Goal: Task Accomplishment & Management: Manage account settings

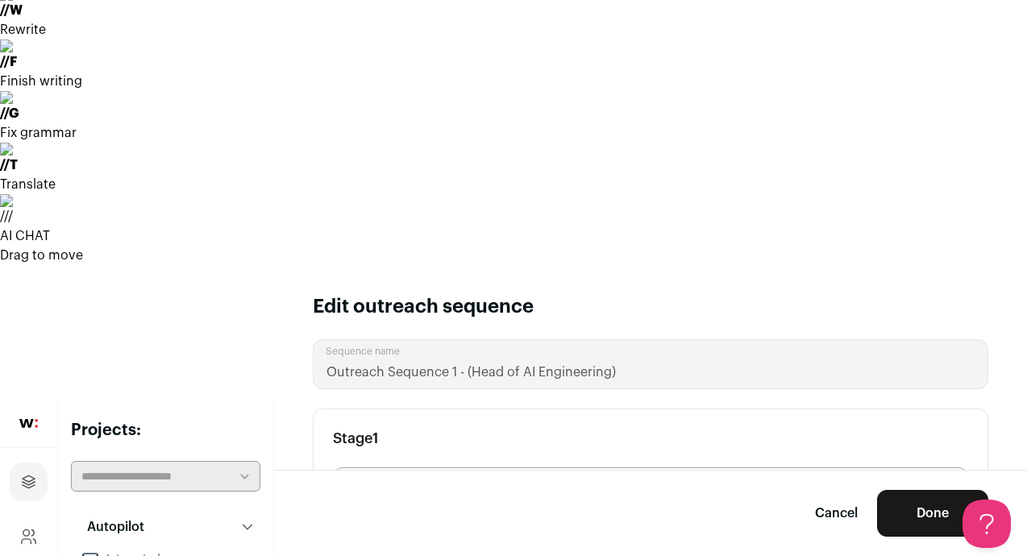
scroll to position [131, 0]
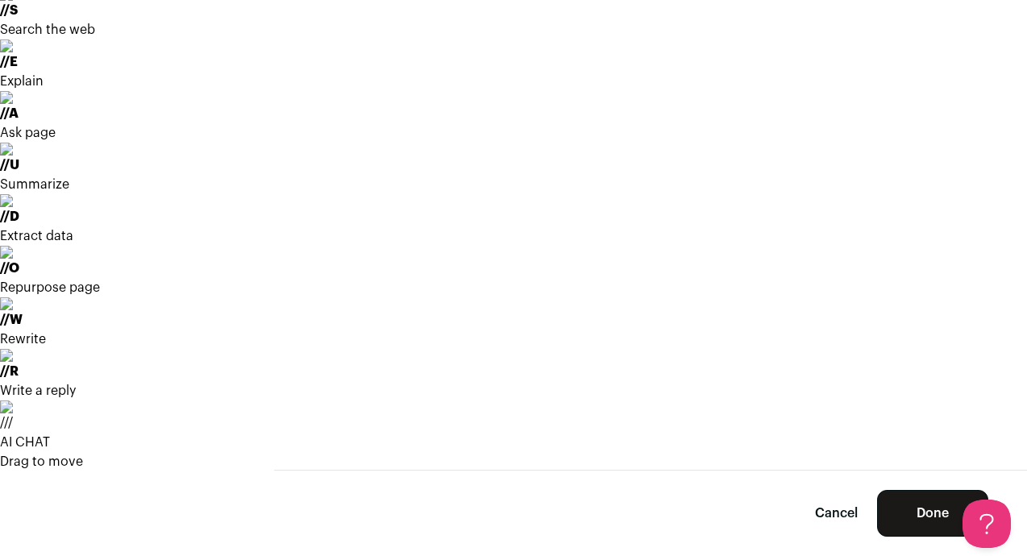
click at [912, 513] on button "Done" at bounding box center [932, 513] width 111 height 47
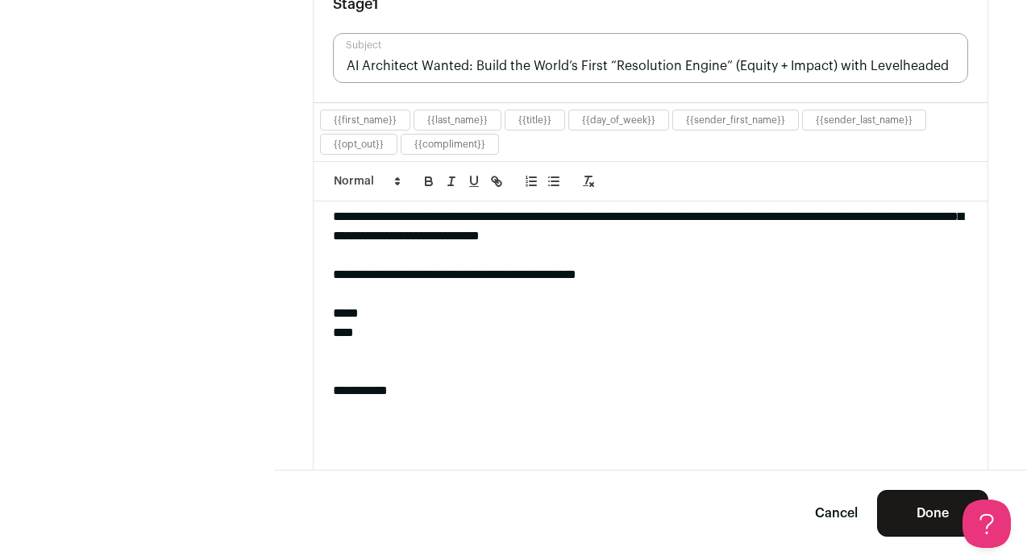
scroll to position [140, 0]
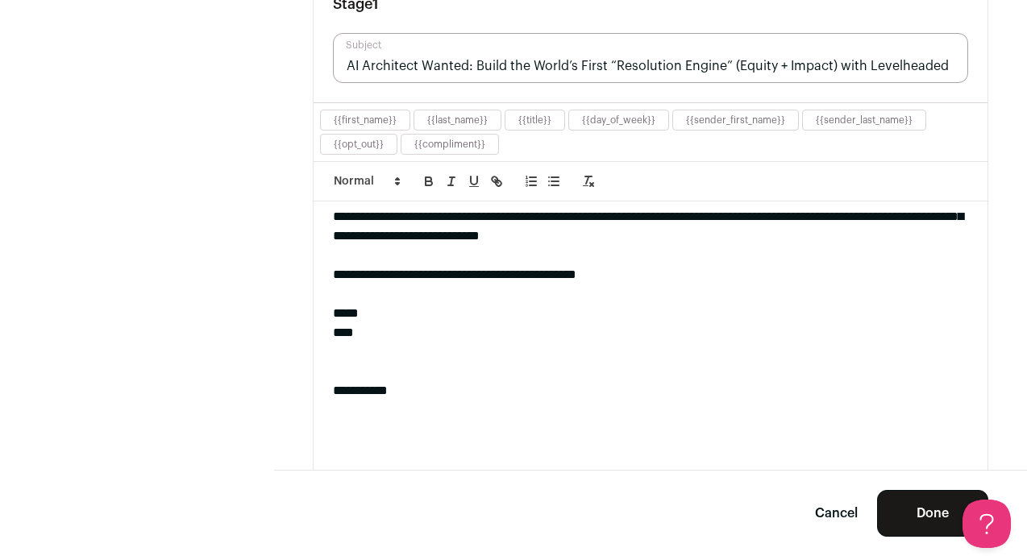
scroll to position [123, 0]
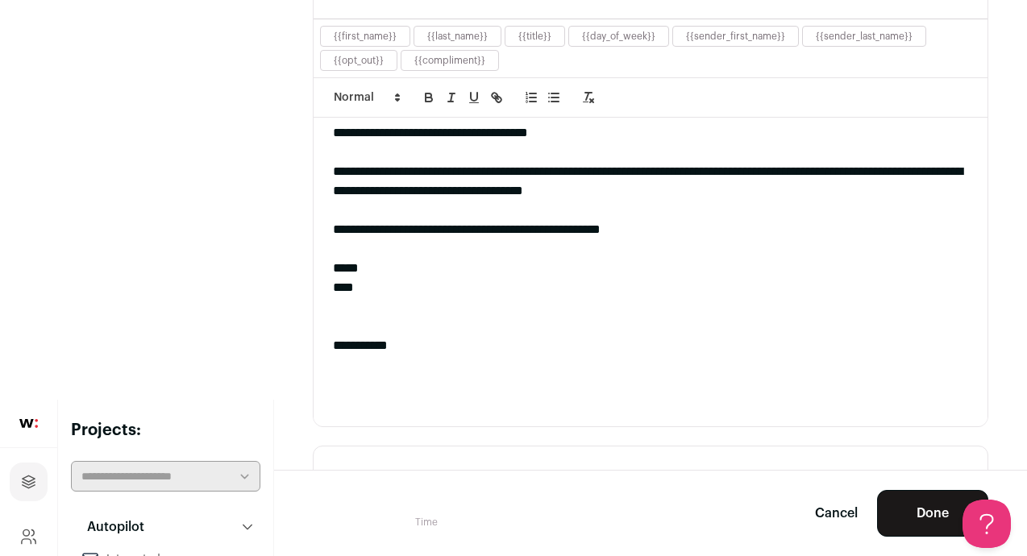
scroll to position [0, 0]
click at [920, 520] on button "Done" at bounding box center [932, 513] width 111 height 47
